Goal: Task Accomplishment & Management: Complete application form

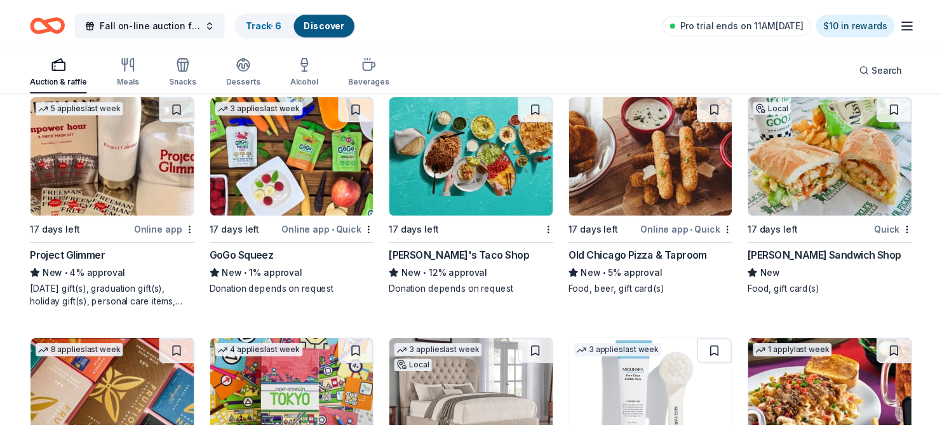
scroll to position [3782, 0]
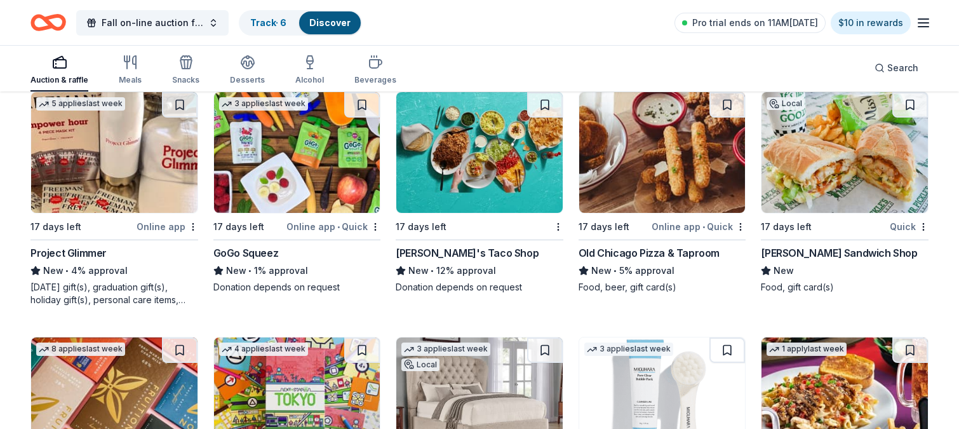
click at [483, 158] on img at bounding box center [479, 152] width 166 height 121
click at [681, 161] on img at bounding box center [662, 152] width 166 height 121
click at [314, 168] on img at bounding box center [297, 152] width 166 height 121
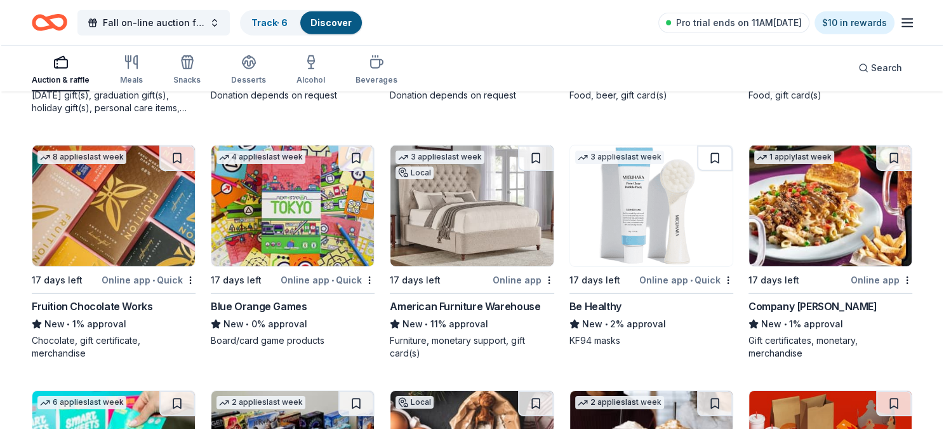
scroll to position [3991, 0]
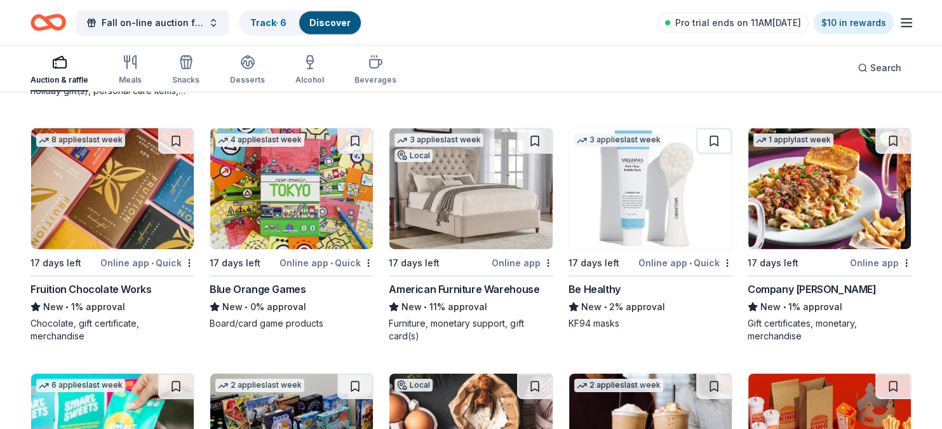
click at [649, 206] on img at bounding box center [650, 188] width 163 height 121
click at [301, 196] on img at bounding box center [292, 188] width 163 height 121
click at [92, 191] on img at bounding box center [112, 188] width 163 height 121
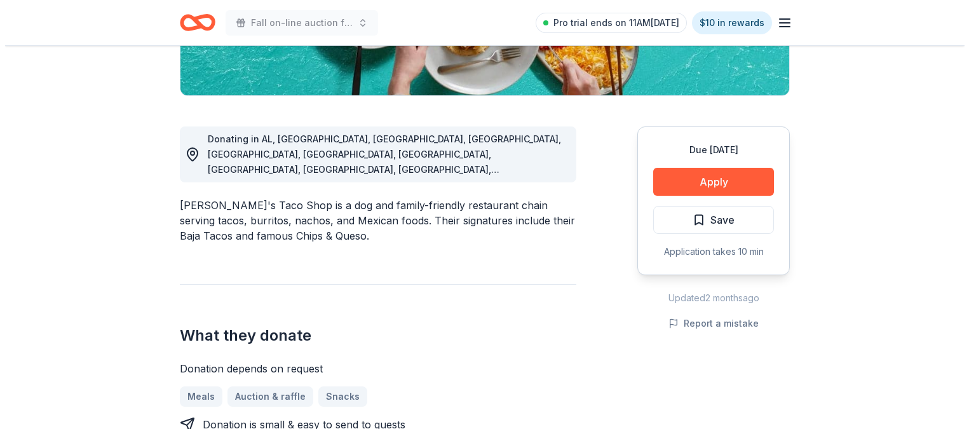
scroll to position [293, 0]
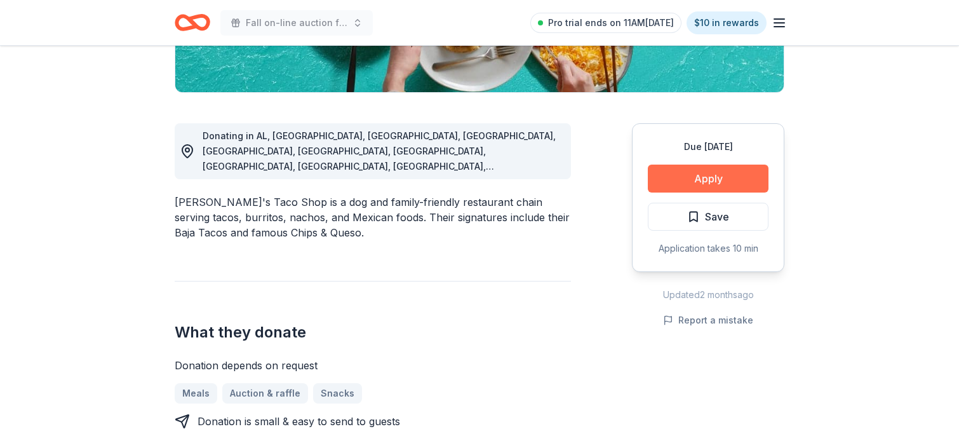
click at [718, 178] on button "Apply" at bounding box center [708, 179] width 121 height 28
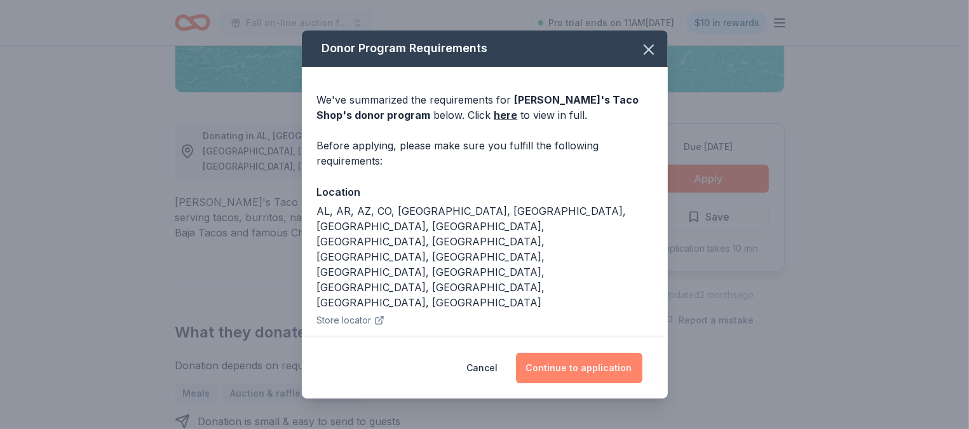
click at [586, 358] on button "Continue to application" at bounding box center [579, 368] width 126 height 30
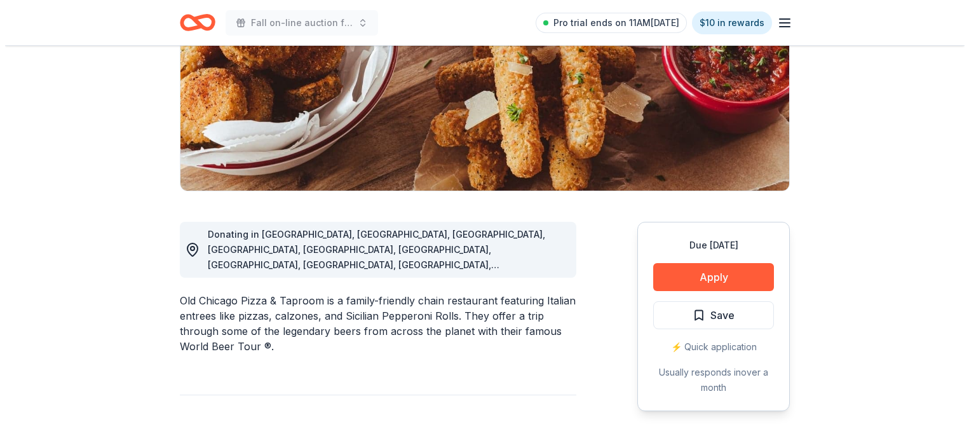
scroll to position [205, 0]
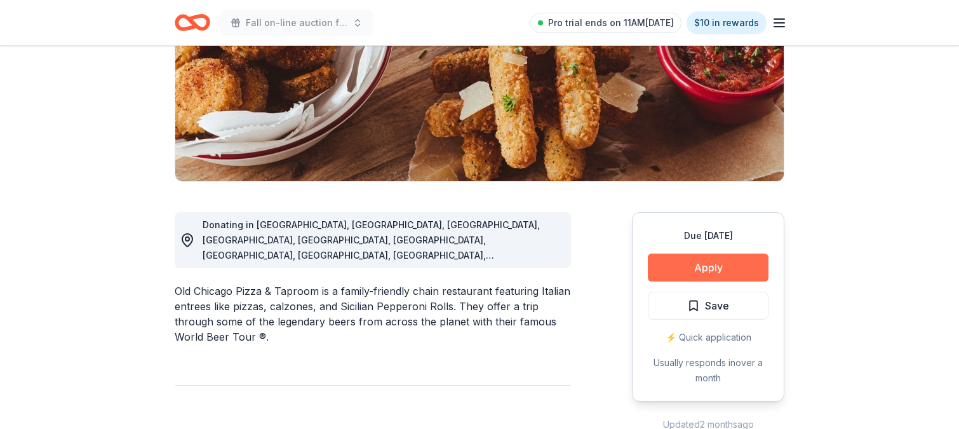
click at [715, 262] on button "Apply" at bounding box center [708, 267] width 121 height 28
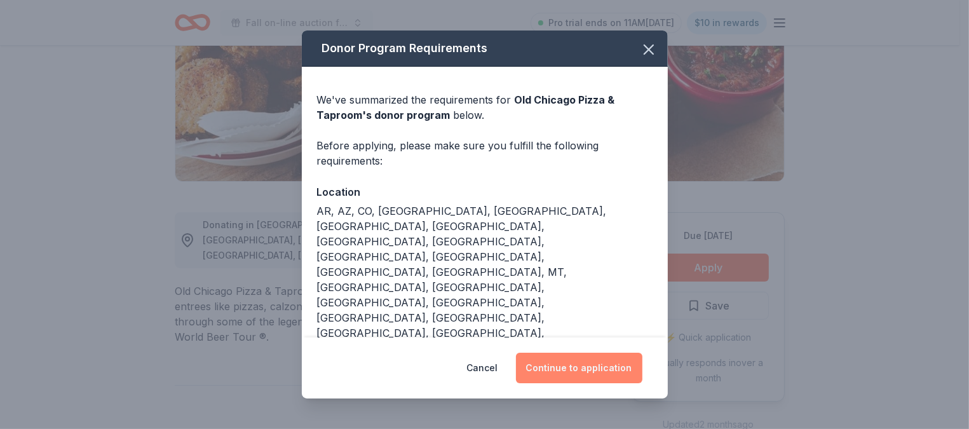
click at [556, 353] on button "Continue to application" at bounding box center [579, 368] width 126 height 30
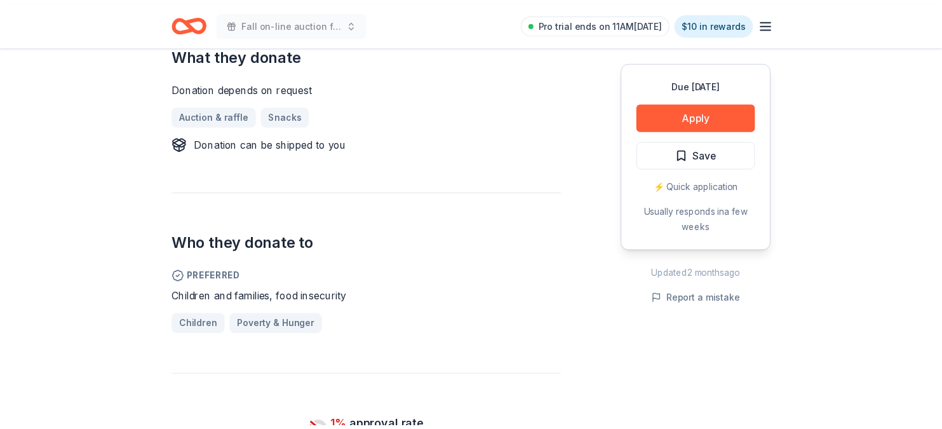
scroll to position [558, 0]
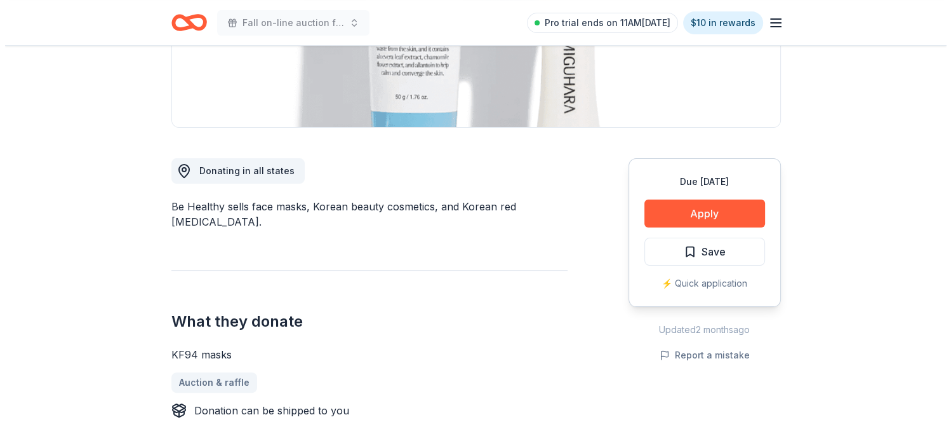
scroll to position [266, 0]
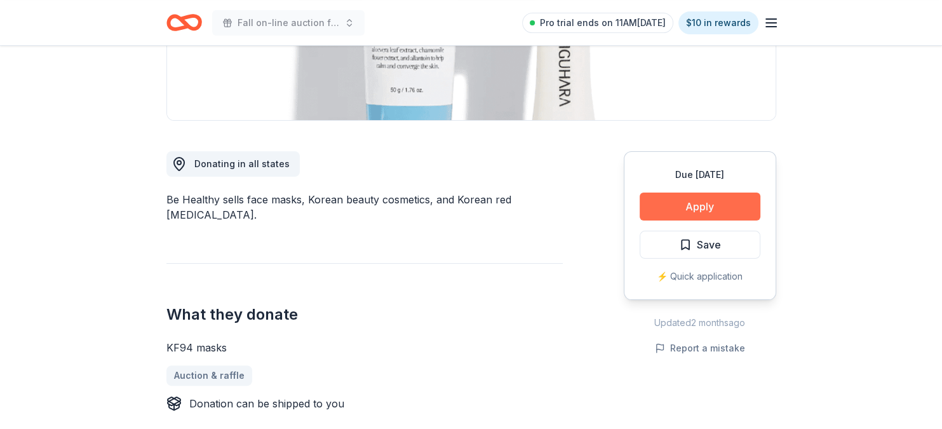
click at [704, 201] on button "Apply" at bounding box center [700, 206] width 121 height 28
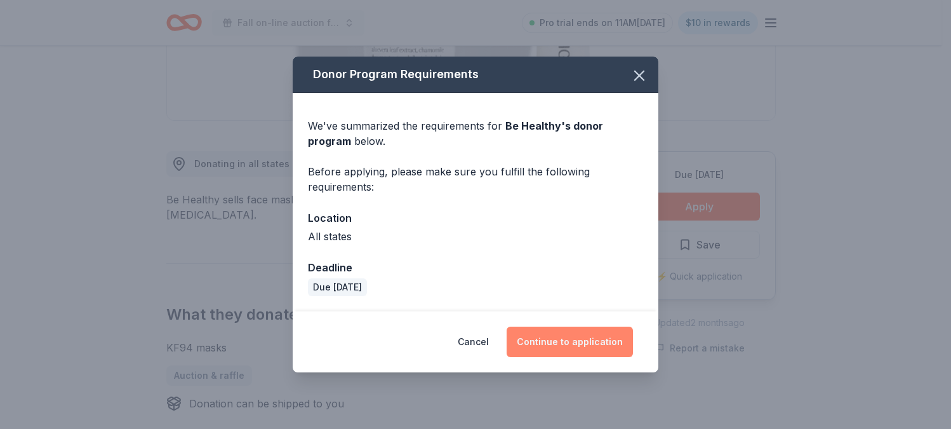
click at [561, 341] on button "Continue to application" at bounding box center [570, 341] width 126 height 30
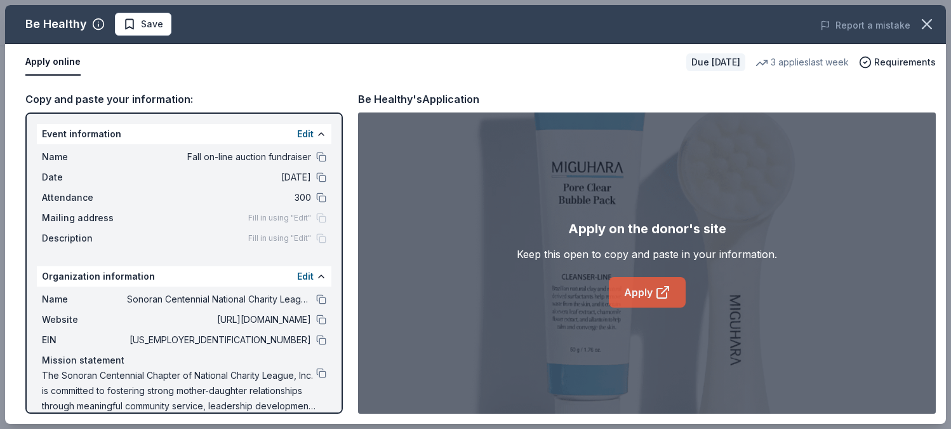
click at [653, 295] on link "Apply" at bounding box center [647, 292] width 77 height 30
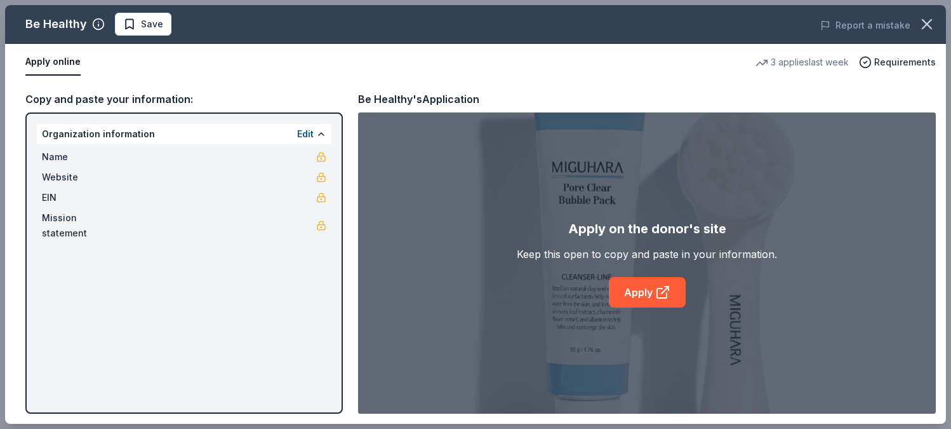
click at [394, 86] on div "Be Healthy Save Report a mistake Apply online 3 applies last week Requirements …" at bounding box center [475, 214] width 941 height 419
click at [397, 93] on div "Be Healthy Save Report a mistake Apply online 3 applies last week Requirements …" at bounding box center [475, 214] width 941 height 419
